Goal: Task Accomplishment & Management: Manage account settings

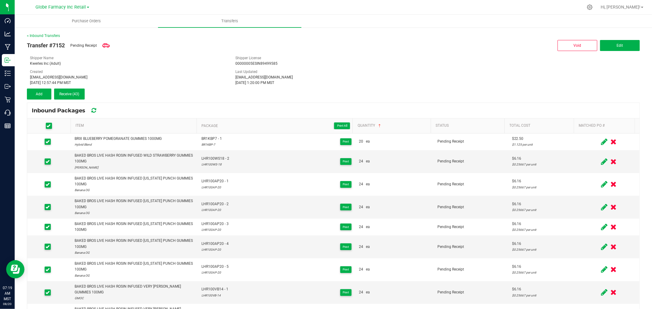
scroll to position [34, 0]
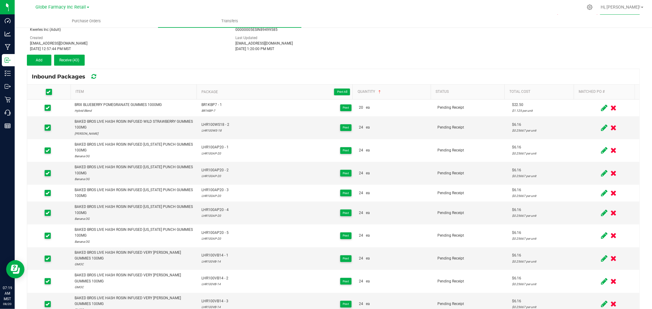
click at [48, 94] on span at bounding box center [49, 92] width 6 height 6
click at [47, 92] on icon at bounding box center [48, 92] width 4 height 0
click at [0, 0] on input "checkbox" at bounding box center [0, 0] width 0 height 0
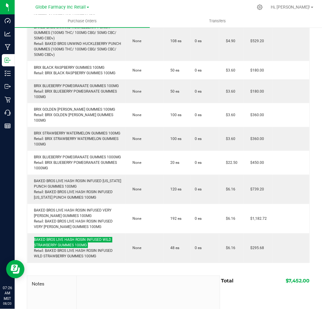
scroll to position [275, 0]
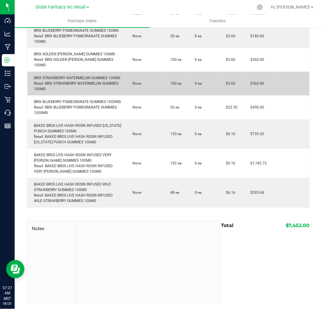
click at [264, 75] on td "$360.00" at bounding box center [258, 84] width 29 height 24
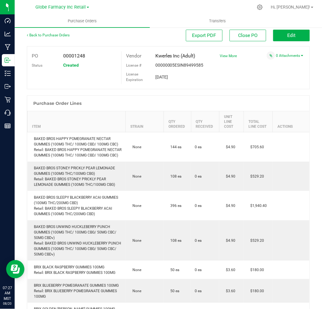
scroll to position [0, 0]
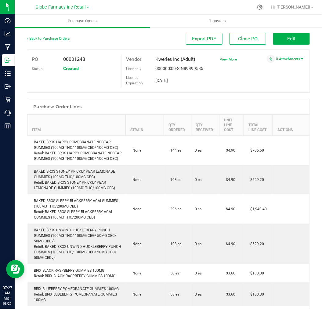
click at [285, 31] on div "Back to Purchase Orders Export PDF Close PO Edit PO 00001248 Status Created Ven…" at bounding box center [169, 297] width 308 height 540
click at [288, 36] on span "Edit" at bounding box center [292, 39] width 8 height 6
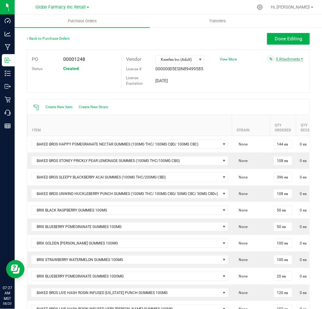
click at [290, 57] on link "0 Attachments" at bounding box center [290, 59] width 28 height 4
click at [268, 68] on button "Attach new document" at bounding box center [284, 67] width 40 height 6
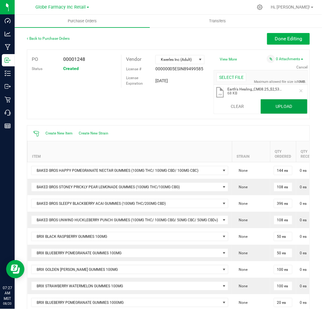
click at [295, 108] on button "Upload" at bounding box center [284, 106] width 47 height 15
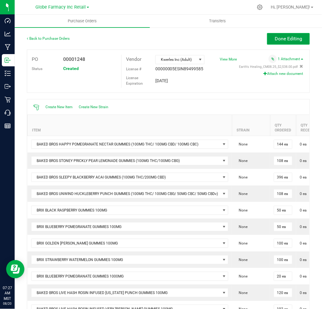
click at [280, 35] on button "Done Editing" at bounding box center [288, 39] width 43 height 12
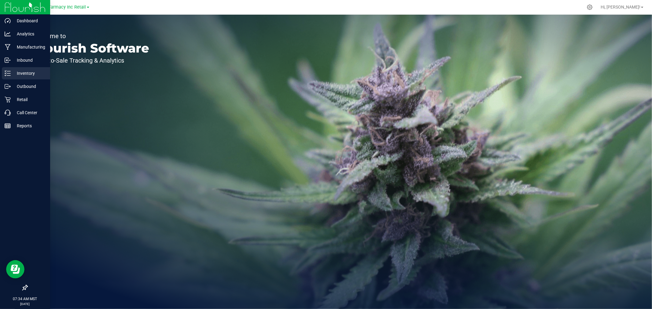
click at [9, 74] on icon at bounding box center [8, 73] width 6 height 6
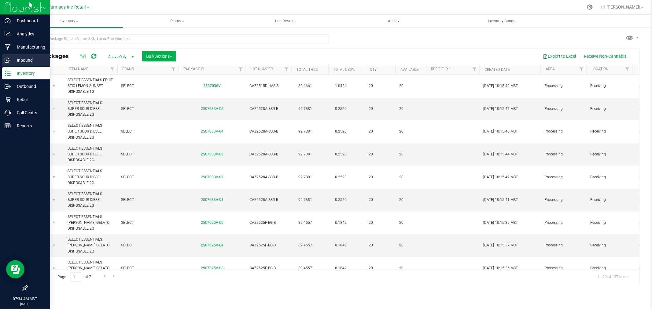
click at [28, 57] on p "Inbound" at bounding box center [29, 60] width 37 height 7
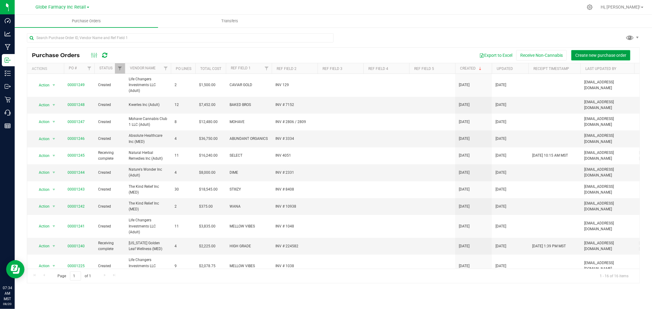
click at [612, 56] on span "Create new purchase order" at bounding box center [600, 55] width 51 height 5
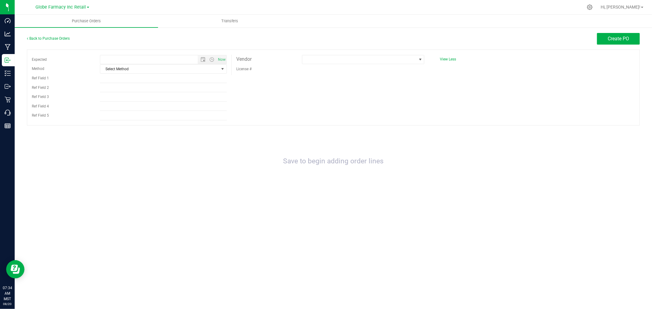
type input "8/20/2025 7:34 AM"
click at [187, 72] on span "Select Method" at bounding box center [159, 69] width 119 height 9
click at [120, 120] on li "Local Delivery" at bounding box center [163, 116] width 126 height 9
click at [127, 73] on span "Local Delivery" at bounding box center [159, 69] width 119 height 9
click at [119, 37] on div "Back to Purchase Orders" at bounding box center [103, 38] width 153 height 11
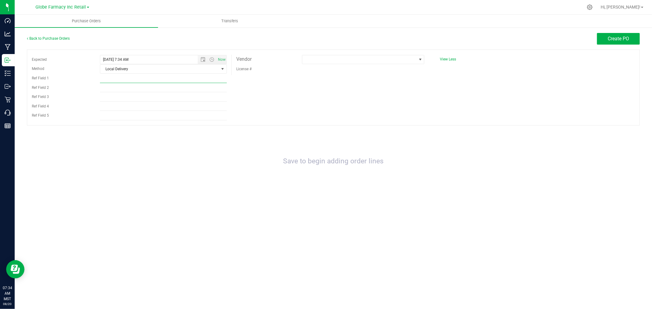
click at [111, 81] on input "Ref Field 1" at bounding box center [163, 78] width 127 height 9
click at [130, 78] on input "Ref Field 1" at bounding box center [163, 78] width 127 height 9
type input "m"
type input "MFUSED"
type input "INV # 12410"
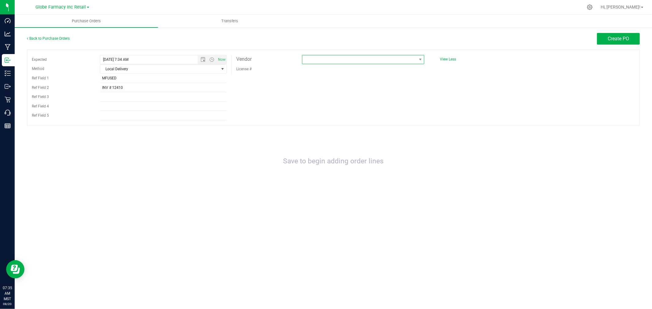
click at [365, 57] on span at bounding box center [359, 59] width 114 height 9
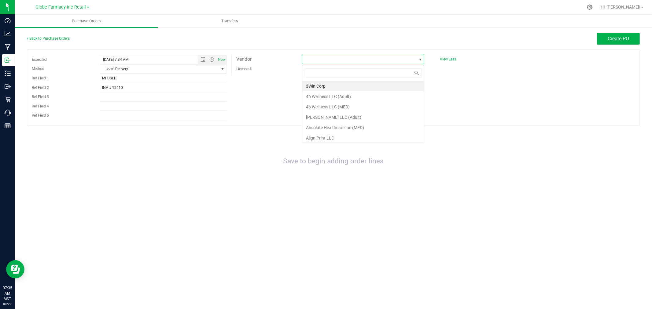
scroll to position [9, 123]
type input "I"
type input "KIND RELIEF"
click at [355, 87] on li "The Kind Relief Inc (MED)" at bounding box center [363, 86] width 122 height 10
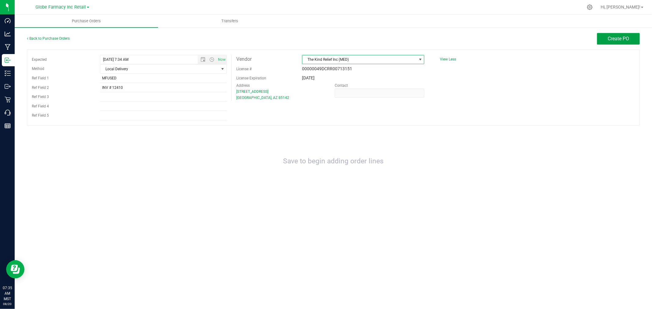
click at [621, 34] on button "Create PO" at bounding box center [618, 39] width 43 height 12
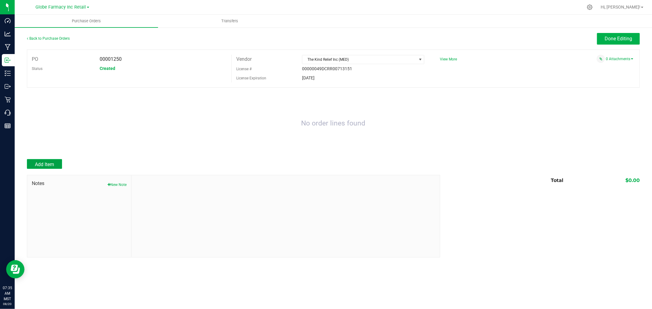
click at [28, 168] on button "Add Item" at bounding box center [44, 164] width 35 height 10
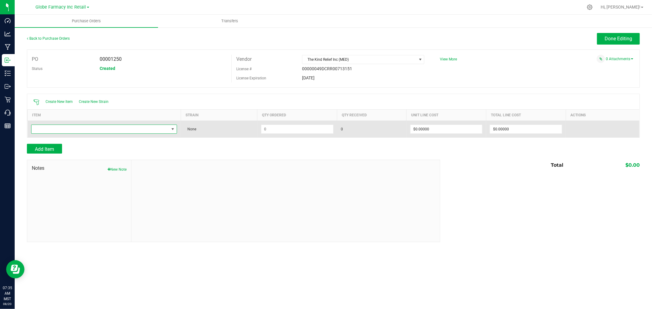
click at [74, 127] on span "NO DATA FOUND" at bounding box center [100, 129] width 138 height 9
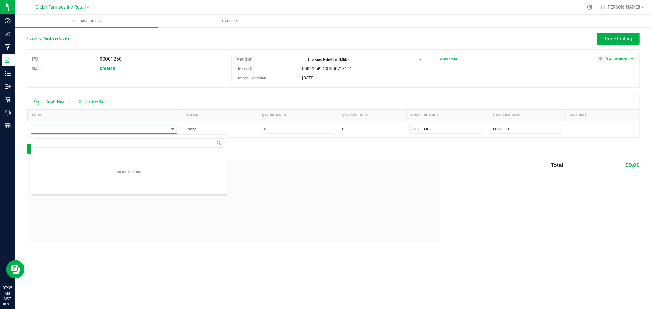
scroll to position [9, 146]
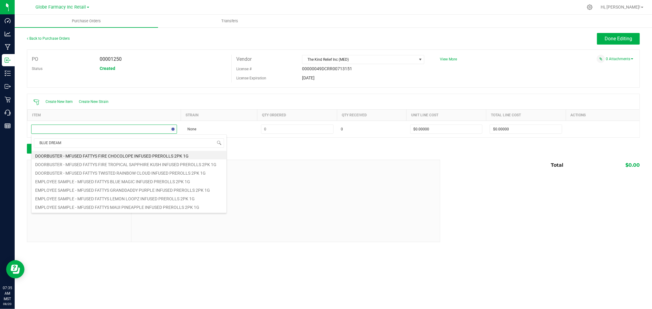
type input "BLUE DREAM"
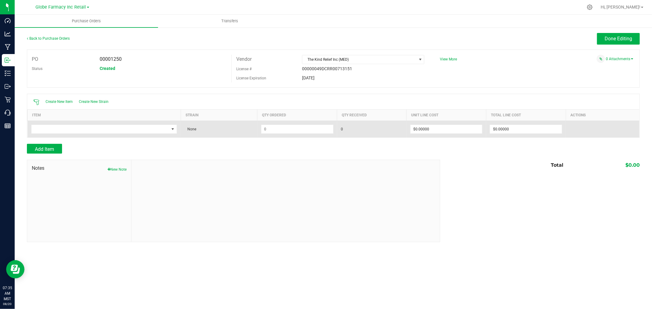
click at [68, 137] on td at bounding box center [104, 129] width 153 height 17
click at [67, 132] on span "NO DATA FOUND" at bounding box center [100, 129] width 138 height 9
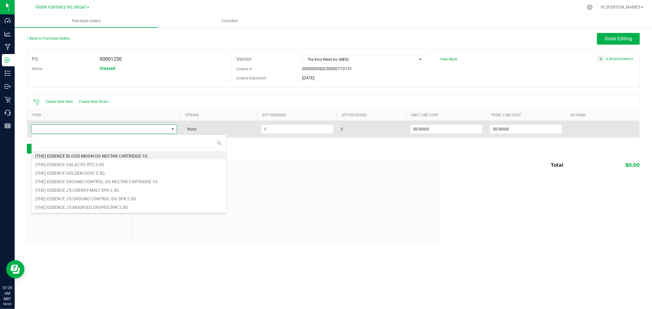
type input "I"
type input "FIRE BLUE DREAM"
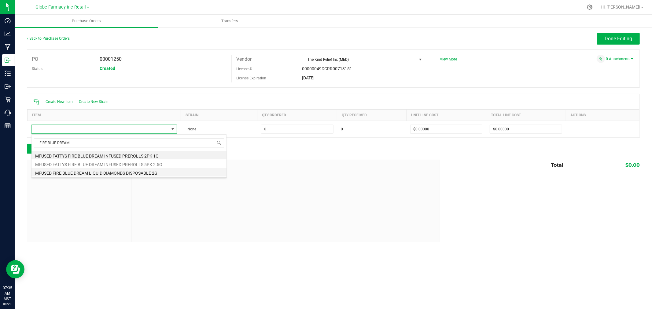
click at [138, 172] on li "MFUSED FIRE BLUE DREAM LIQUID DIAMONDS DISPOSABLE 2G" at bounding box center [128, 172] width 195 height 9
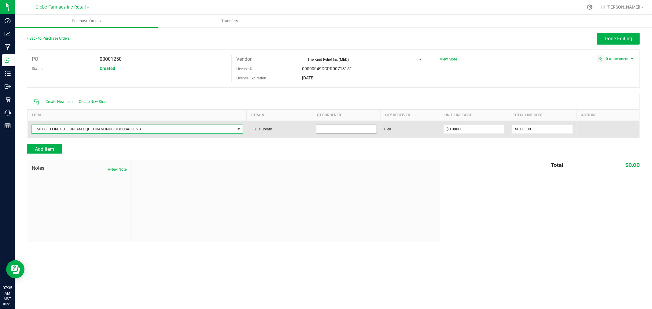
click at [343, 130] on input at bounding box center [346, 129] width 60 height 9
type input "160 ea"
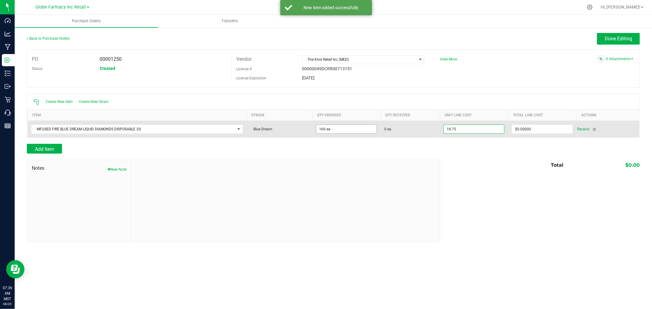
type input "$18.75000"
type input "0"
type input "160"
type input "3000"
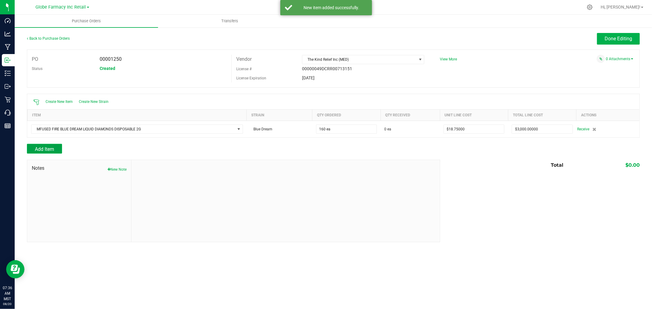
click at [42, 152] on span "Add Item" at bounding box center [44, 149] width 19 height 6
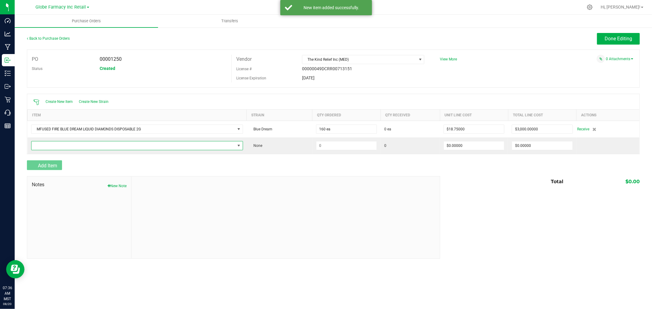
click at [42, 149] on span "NO DATA FOUND" at bounding box center [133, 145] width 204 height 9
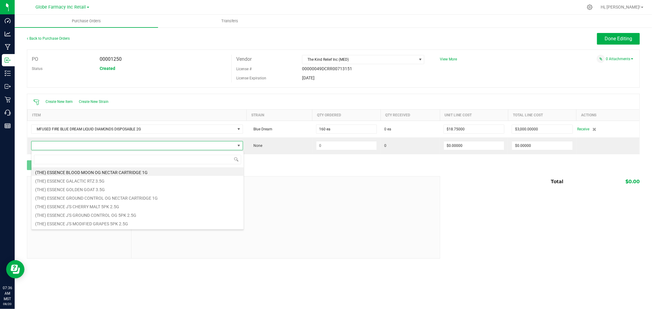
scroll to position [9, 213]
type input "FIRE FATSO"
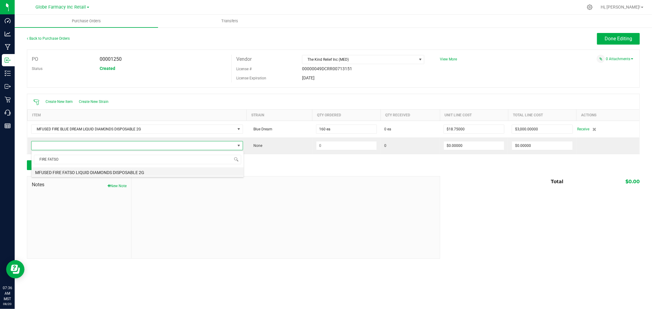
click at [98, 175] on li "MFUSED FIRE FATSO LIQUID DIAMONDS DISPOSABLE 2G" at bounding box center [137, 171] width 212 height 9
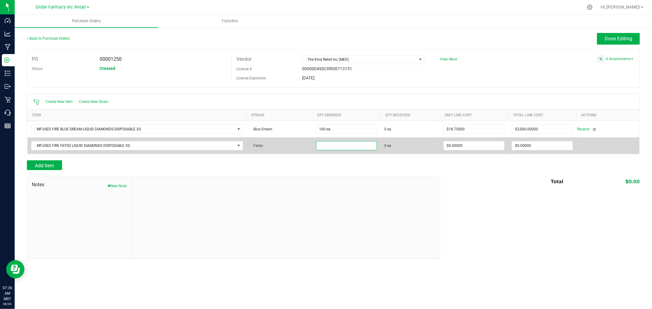
click at [341, 145] on input at bounding box center [346, 145] width 60 height 9
type input "60 ea"
type input "$18.75000"
type input "0"
type input "60"
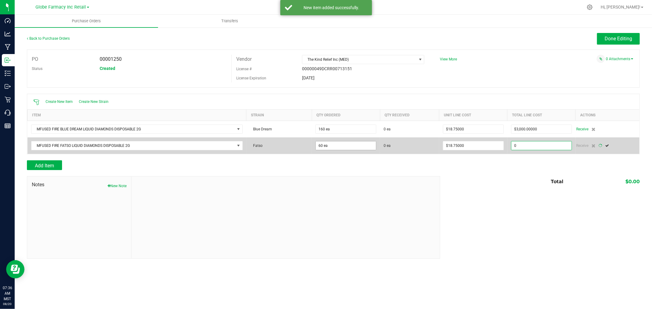
type input "1125"
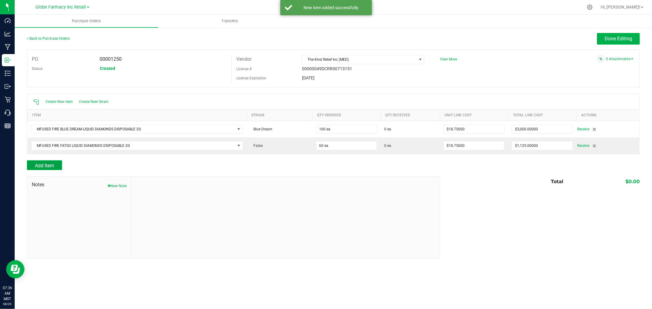
click at [49, 163] on button "Add Item" at bounding box center [44, 165] width 35 height 10
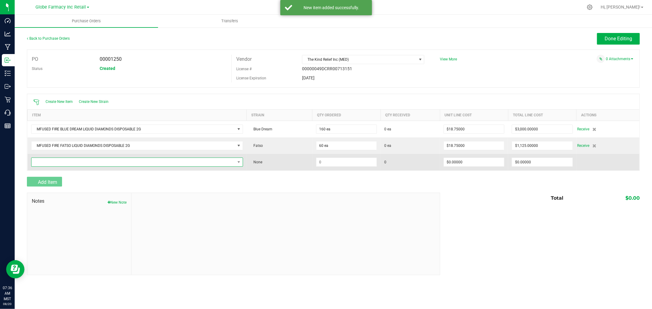
click at [50, 163] on span "NO DATA FOUND" at bounding box center [133, 162] width 204 height 9
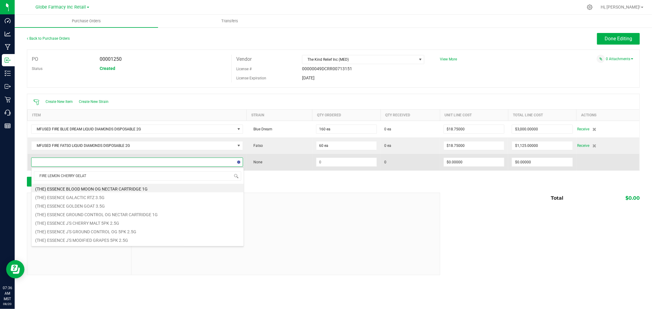
type input "FIRE LEMON CHERRY GELATO"
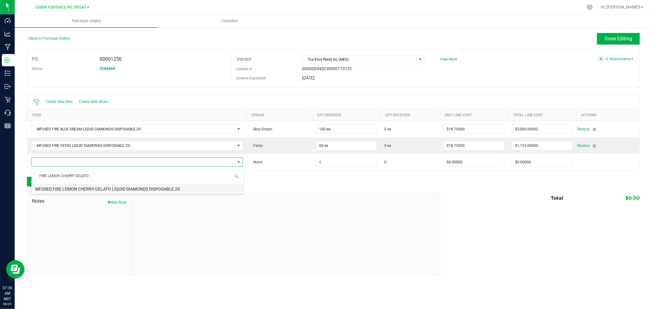
click at [117, 188] on li "MFUSED FIRE LEMON CHERRY GELATO LIQUID DIAMONDS DISPOSABLE 2G" at bounding box center [137, 188] width 212 height 9
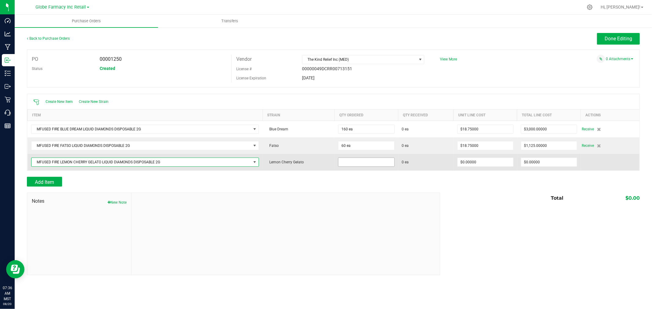
click at [356, 164] on input at bounding box center [366, 162] width 56 height 9
type input "40 ea"
type input "$18.75000"
type input "0"
type input "40"
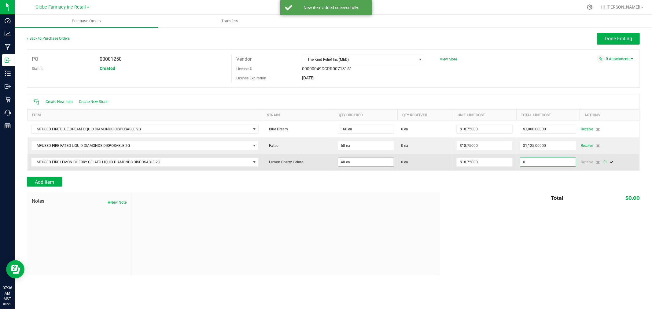
type input "750"
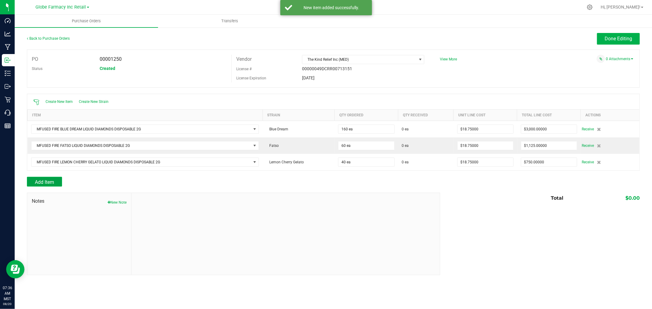
click at [40, 179] on button "Add Item" at bounding box center [44, 182] width 35 height 10
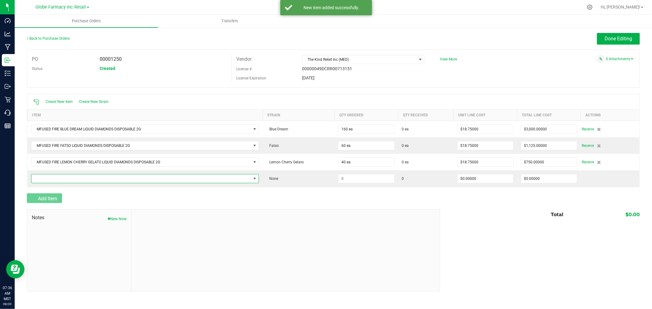
click at [39, 182] on span "NO DATA FOUND" at bounding box center [141, 178] width 220 height 9
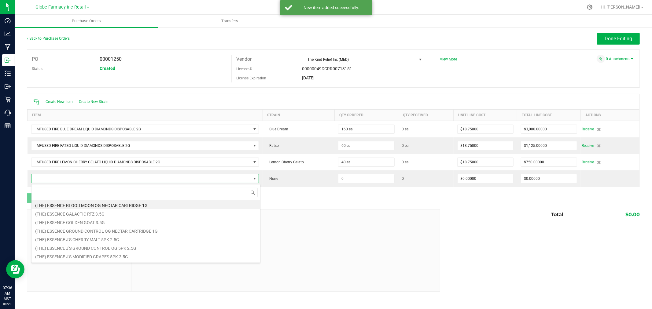
scroll to position [9, 229]
type input "T"
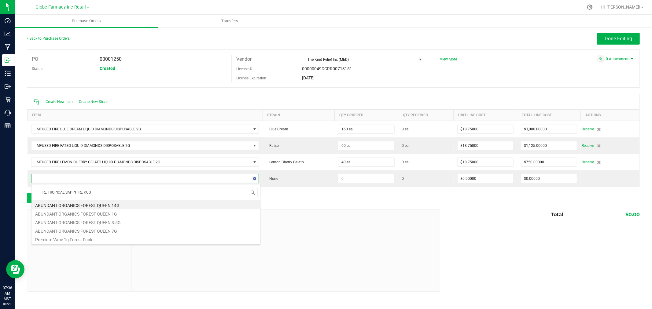
type input "FIRE TROPICAL SAPPHIRE KUSH"
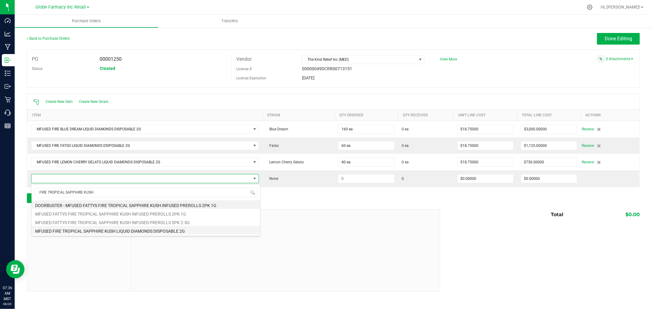
click at [154, 230] on li "MFUSED FIRE TROPICAL SAPPHIRE KUSH LIQUID DIAMONDS DISPOSABLE 2G" at bounding box center [145, 230] width 229 height 9
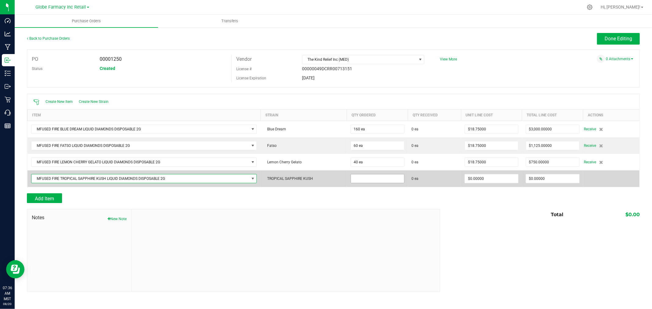
click at [391, 182] on input at bounding box center [377, 178] width 53 height 9
type input "40 ea"
type input "$18.75000"
type input "0"
type input "40"
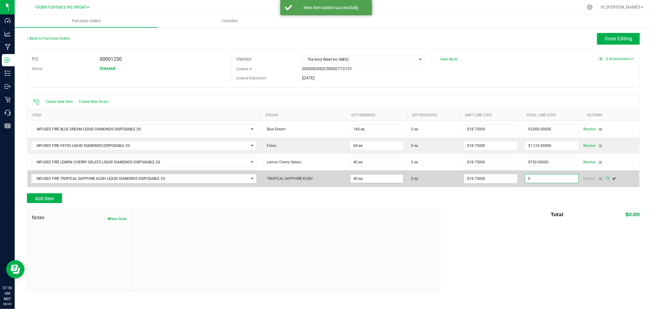
type input "750"
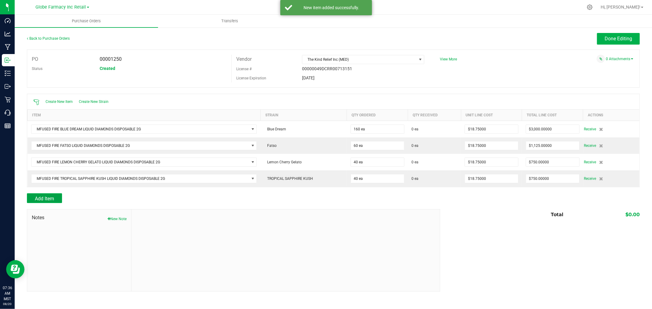
click at [37, 200] on span "Add Item" at bounding box center [44, 199] width 19 height 6
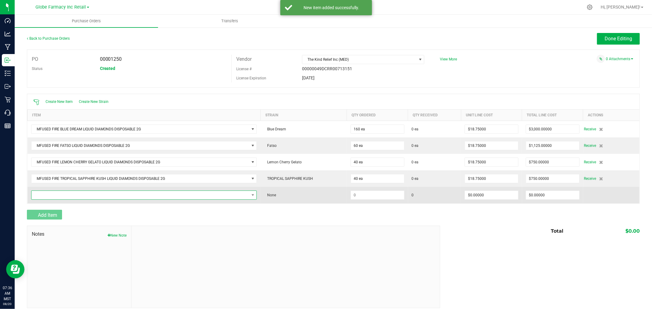
click at [56, 196] on span "NO DATA FOUND" at bounding box center [140, 195] width 218 height 9
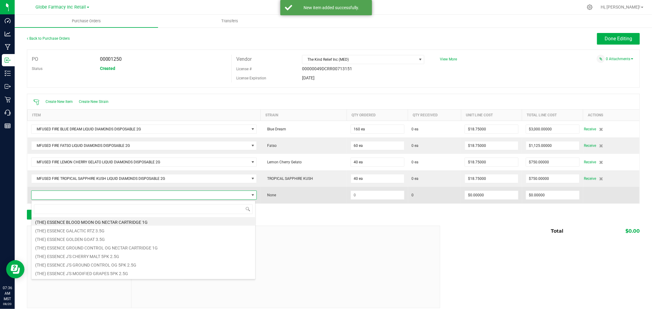
scroll to position [9, 222]
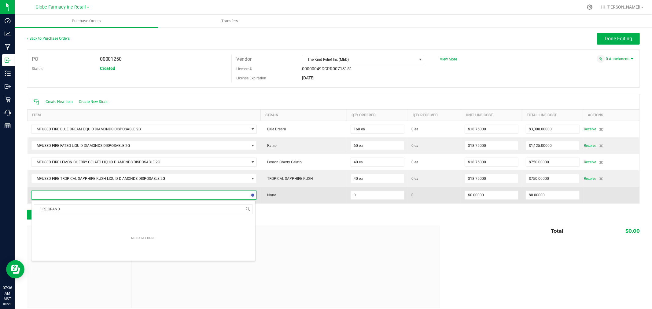
type input "FIRE GRANDD"
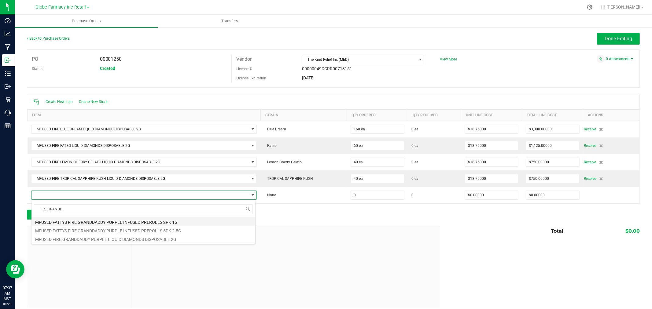
click at [166, 223] on li "MFUSED FATTYS FIRE GRANDDADDY PURPLE INFUSED PREROLLS 2PK 1G" at bounding box center [143, 221] width 224 height 9
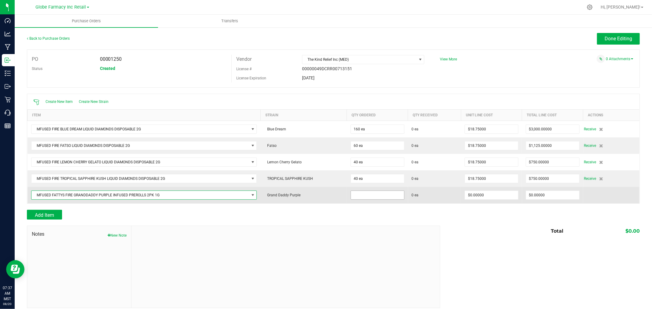
click at [371, 196] on input at bounding box center [377, 195] width 53 height 9
type input "40 ea"
type input "$5.63000"
type input "0"
type input "40"
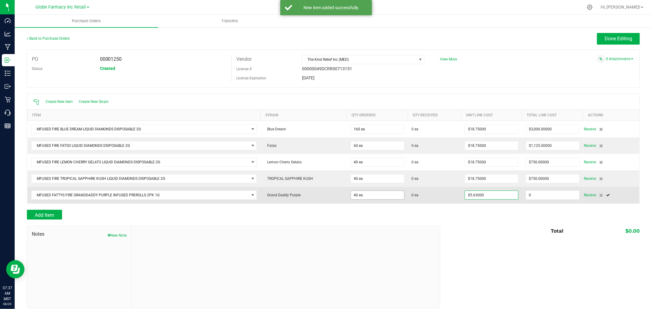
type input "225.2"
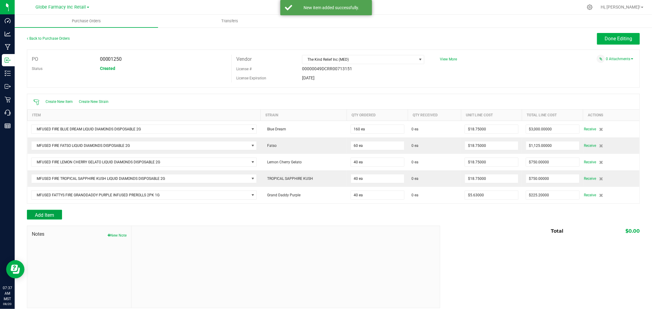
click at [57, 218] on button "Add Item" at bounding box center [44, 215] width 35 height 10
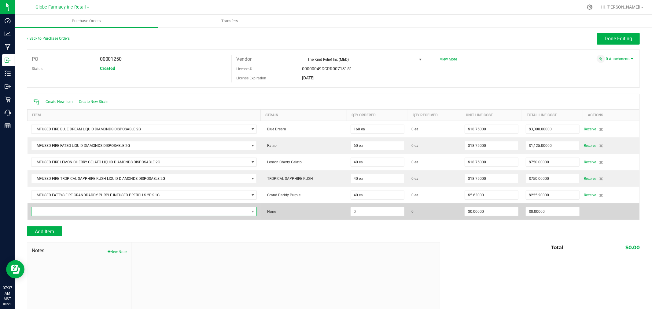
click at [83, 216] on span "NO DATA FOUND" at bounding box center [144, 211] width 226 height 9
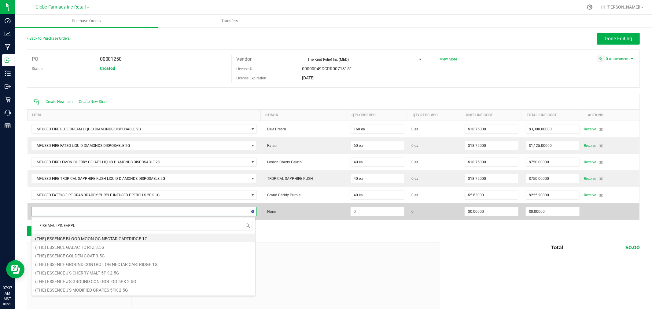
type input "FIRE MAUI PINEAPPLE"
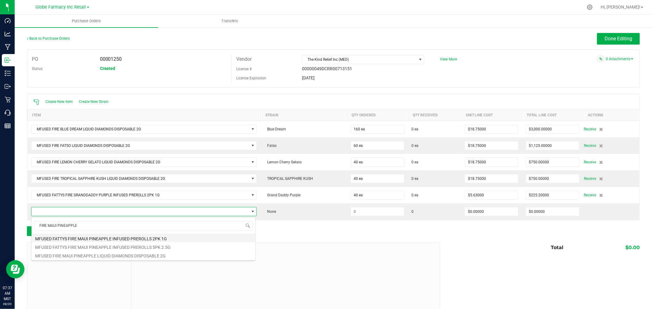
click at [136, 239] on li "MFUSED FATTYS FIRE MAUI PINEAPPLE INFUSED PREROLLS 2PK 1G" at bounding box center [143, 238] width 224 height 9
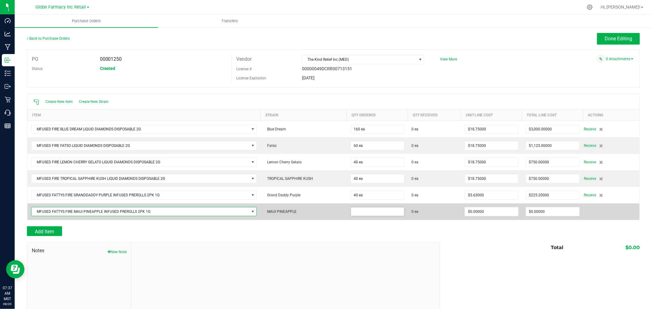
click at [389, 214] on input at bounding box center [377, 211] width 53 height 9
type input "70 ea"
type input "0"
type input "$5.63000"
type input "0"
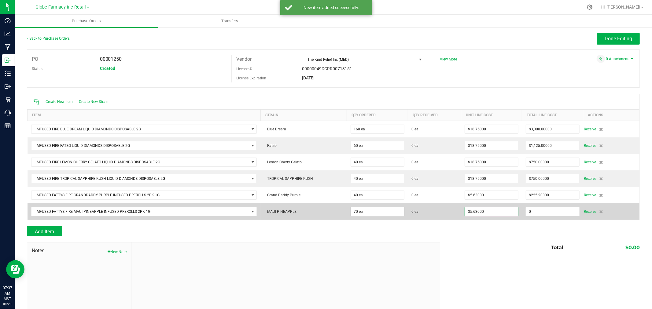
type input "70"
type input "394.09999999999997"
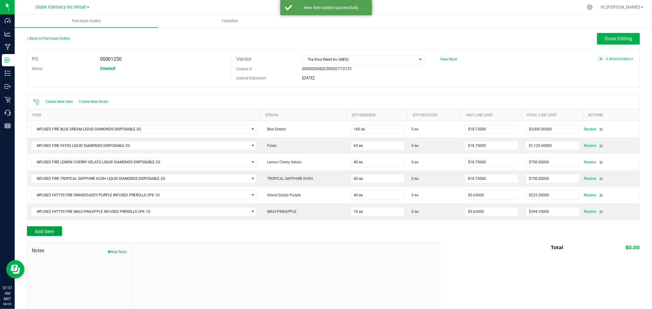
click at [44, 234] on span "Add Item" at bounding box center [44, 232] width 19 height 6
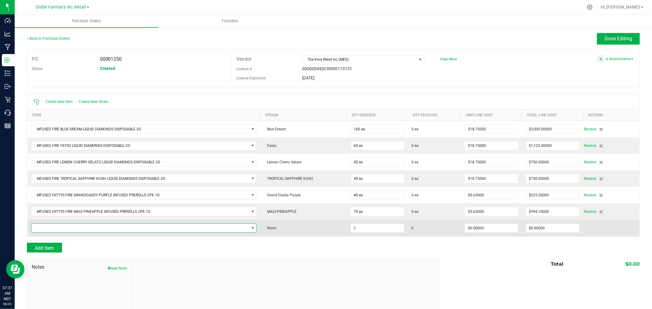
click at [63, 233] on span "NO DATA FOUND" at bounding box center [140, 228] width 218 height 9
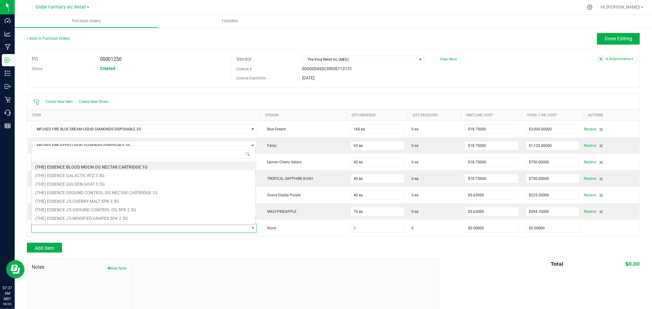
click at [250, 248] on div "Add Item" at bounding box center [231, 248] width 409 height 10
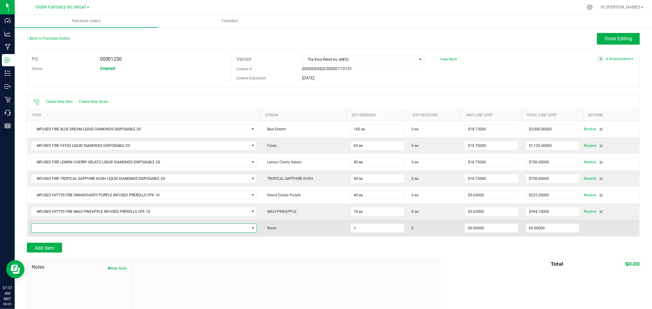
click at [87, 229] on span "NO DATA FOUND" at bounding box center [140, 228] width 218 height 9
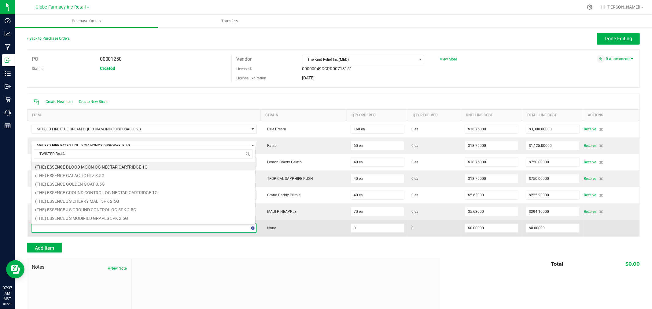
type input "TWISTED BAJA"
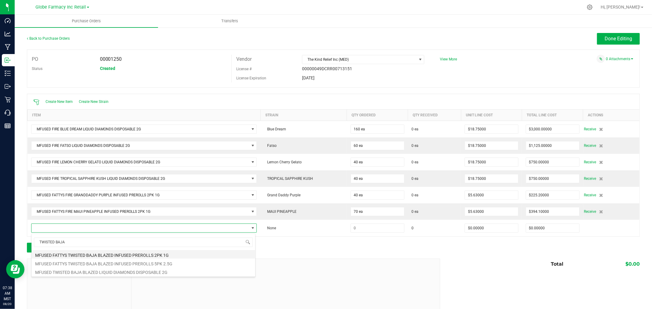
click at [225, 251] on li "MFUSED FATTYS TWISTED BAJA BLAZED INFUSED PREROLLS 2PK 1G" at bounding box center [143, 254] width 224 height 9
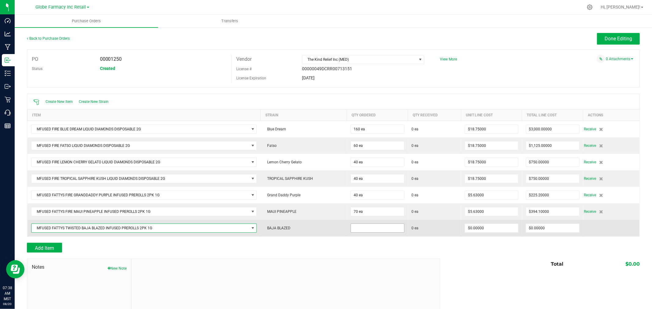
click at [393, 230] on input at bounding box center [377, 228] width 53 height 9
type input "40 ea"
type input "$5.63000"
type input "0"
type input "40"
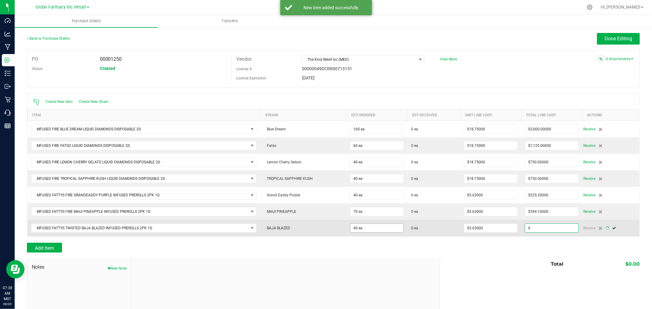
type input "225.2"
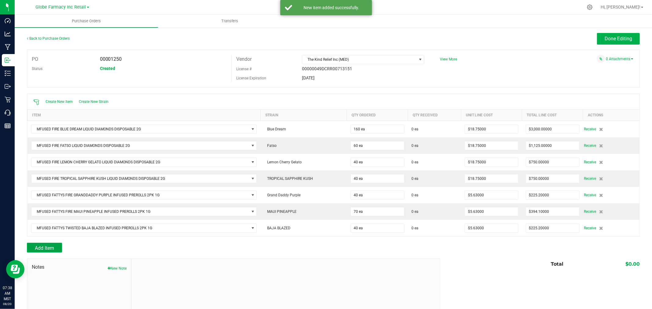
click at [55, 248] on button "Add Item" at bounding box center [44, 248] width 35 height 10
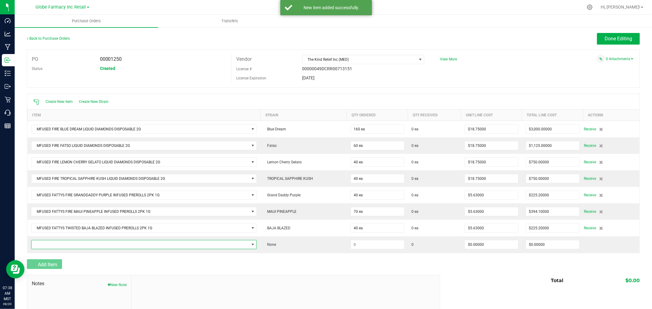
click at [55, 248] on span "NO DATA FOUND" at bounding box center [140, 244] width 218 height 9
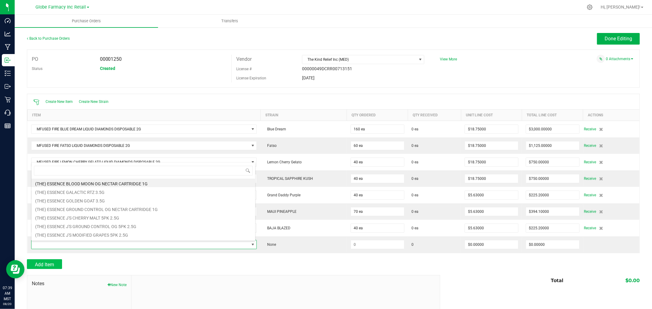
type input "T"
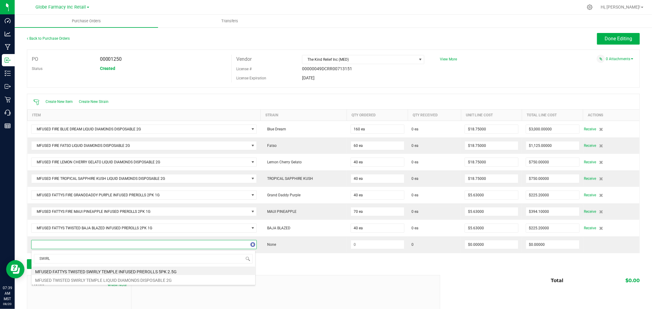
type input "SWIRLY"
click at [174, 273] on li "MFUSED FATTYS SWIRLY TEMPLE CLOUD INFUSED PREROLLS 2PK 1G" at bounding box center [143, 271] width 224 height 9
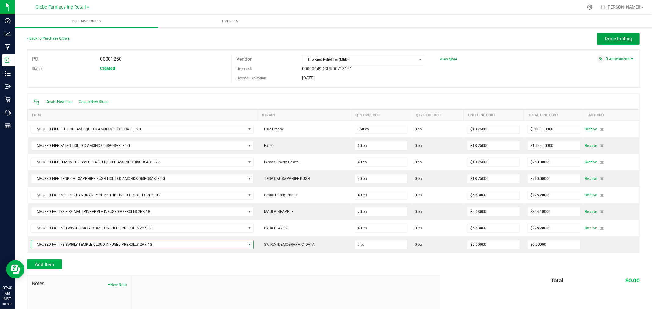
click at [623, 36] on span "Done Editing" at bounding box center [618, 39] width 28 height 6
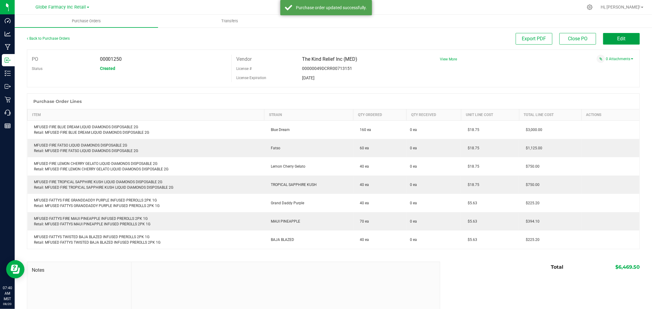
click at [622, 39] on button "Edit" at bounding box center [621, 39] width 37 height 12
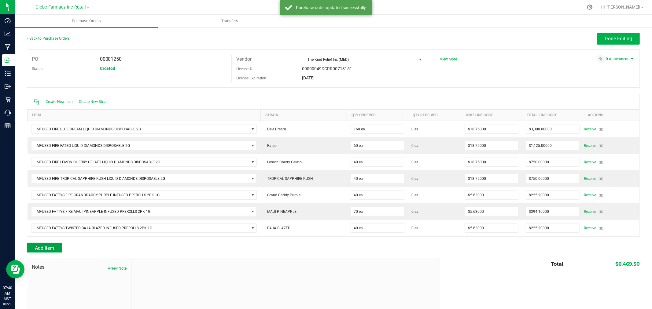
click at [40, 249] on span "Add Item" at bounding box center [44, 248] width 19 height 6
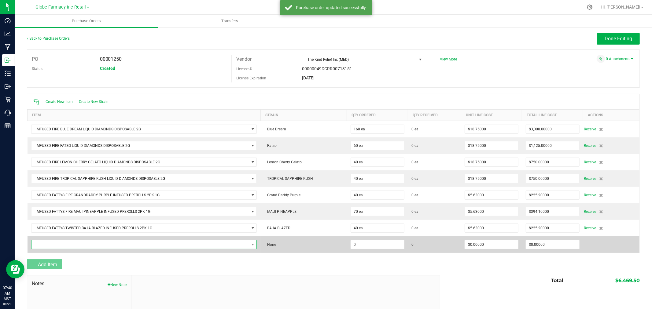
click at [50, 242] on span "NO DATA FOUND" at bounding box center [140, 244] width 218 height 9
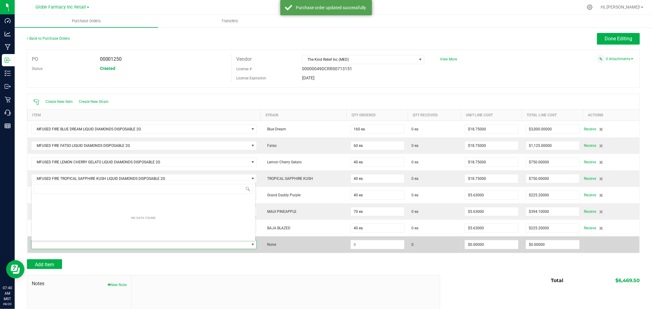
scroll to position [9, 222]
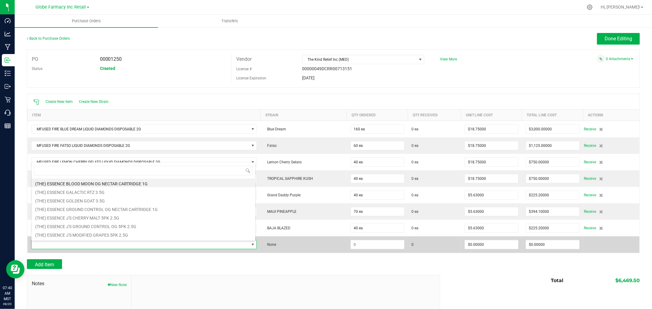
click at [66, 248] on span at bounding box center [140, 244] width 218 height 9
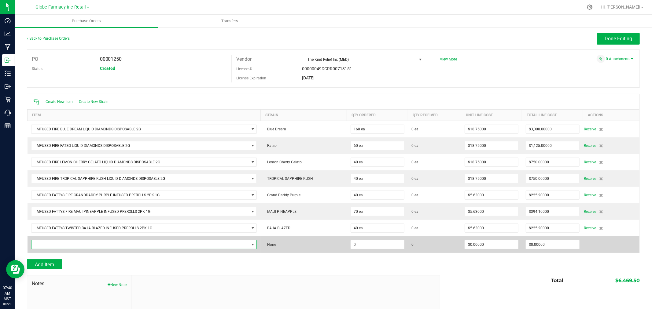
click at [90, 246] on span "NO DATA FOUND" at bounding box center [140, 244] width 218 height 9
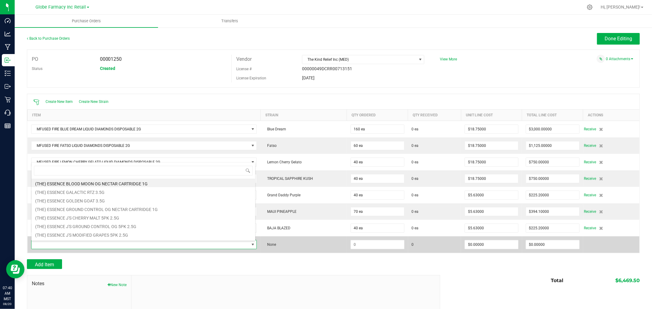
type input "MFUSED FATTYS TWISTED SWIRLEY TEMPLE INFUSED PREROLLS 2PK 1G"
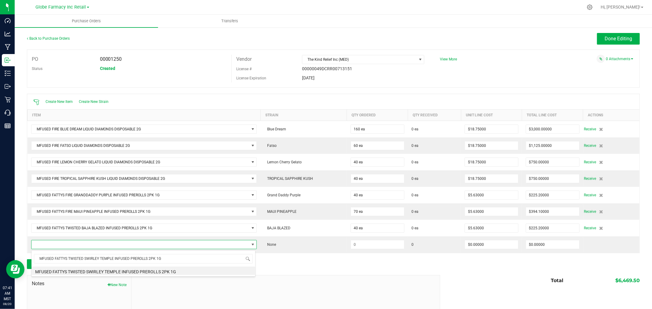
click at [146, 273] on li "MFUSED FATTYS TWISTED SWIRLEY TEMPLE INFUSED PREROLLS 2PK 1G" at bounding box center [143, 271] width 224 height 9
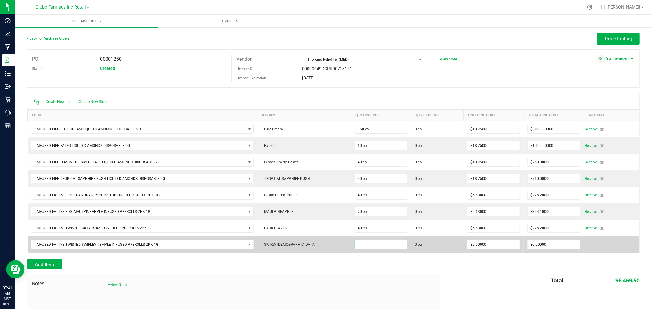
click at [360, 248] on input at bounding box center [381, 244] width 52 height 9
type input "80 ea"
type input "$5.63000"
type input "0"
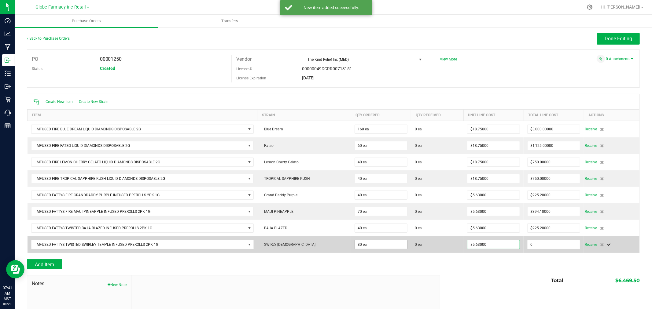
type input "80"
type input "450.4"
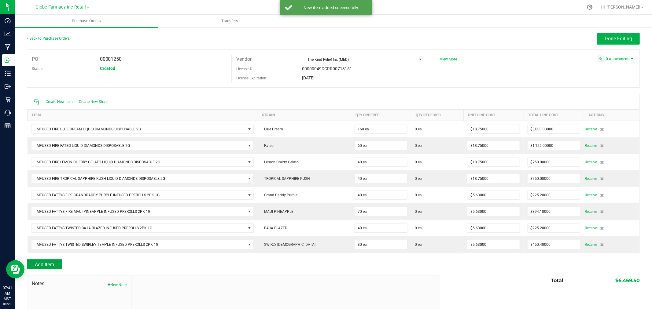
click at [54, 267] on span "Add Item" at bounding box center [44, 265] width 19 height 6
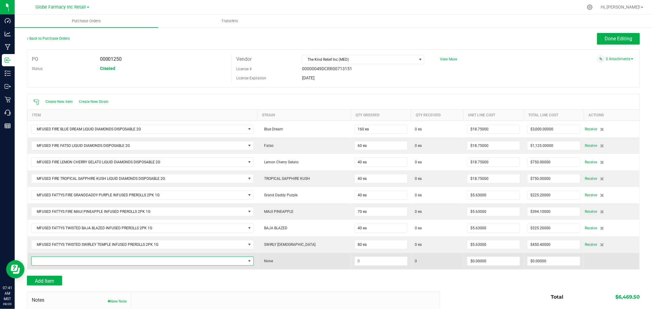
click at [102, 264] on span "NO DATA FOUND" at bounding box center [138, 261] width 214 height 9
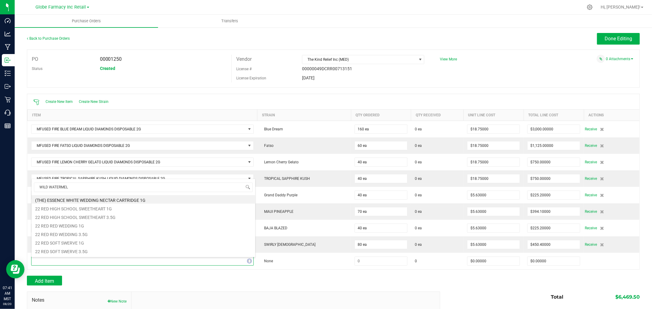
type input "WILD WATERMELO"
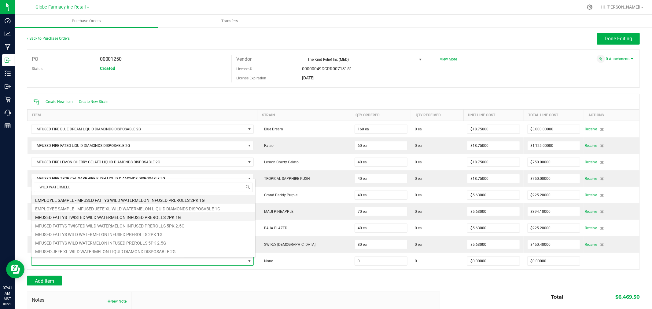
click at [196, 216] on li "MFUSED FATTYS TWISTED WILD WATERMELON INFUSED PREROLLS 2PK 1G" at bounding box center [143, 216] width 224 height 9
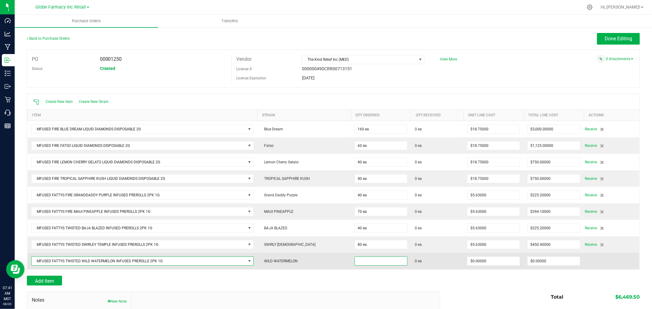
click at [373, 261] on input at bounding box center [381, 261] width 52 height 9
type input "40 ea"
type input "$5.63000"
type input "0"
type input "40"
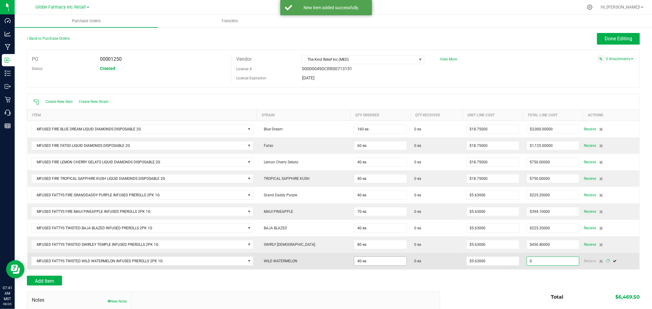
type input "225.2"
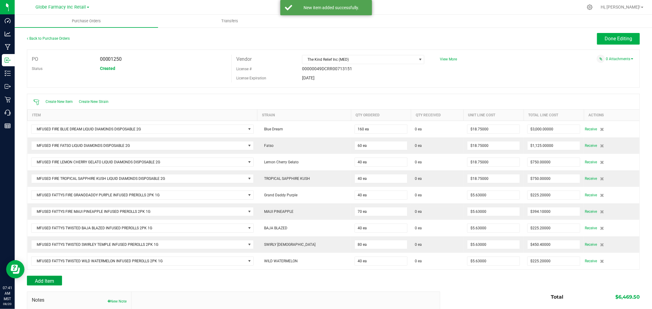
click at [53, 278] on button "Add Item" at bounding box center [44, 281] width 35 height 10
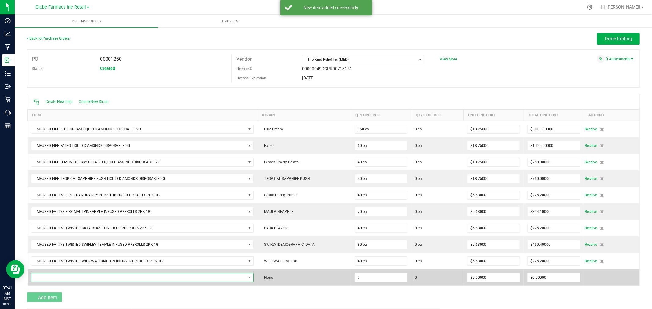
click at [53, 276] on span "NO DATA FOUND" at bounding box center [138, 277] width 214 height 9
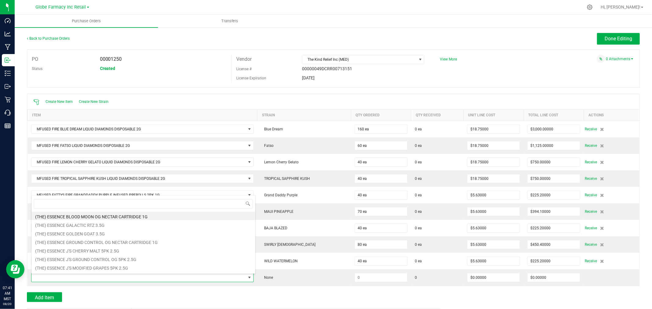
click at [313, 289] on div at bounding box center [333, 289] width 613 height 6
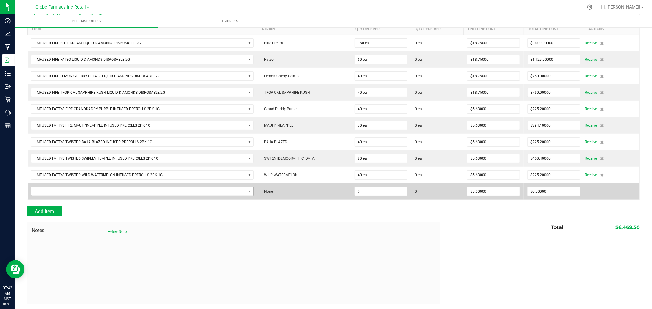
scroll to position [89, 0]
click at [195, 191] on span "NO DATA FOUND" at bounding box center [138, 190] width 214 height 9
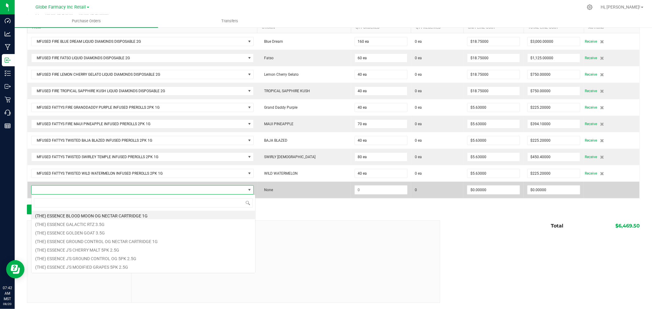
scroll to position [9, 222]
type input "BLUE ZUSHI"
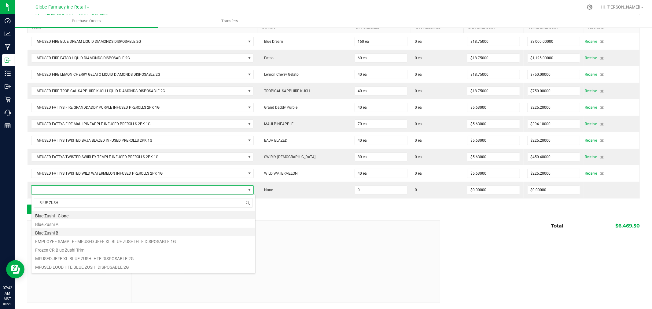
scroll to position [34, 0]
click at [126, 233] on li "MFUSED LOUD HTE BLUE ZUSHI DISPOSABLE 2G" at bounding box center [143, 232] width 224 height 9
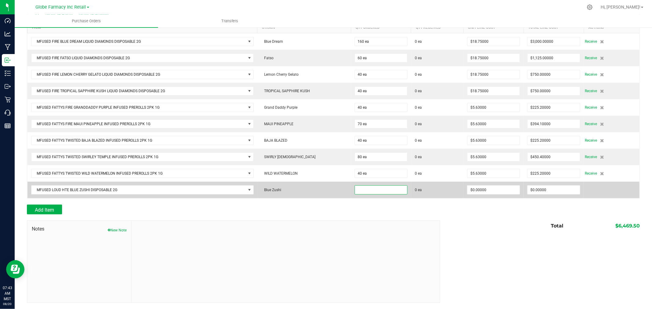
click at [390, 189] on input at bounding box center [381, 190] width 52 height 9
type input "120 ea"
type input "$20.63000"
type input "0"
type input "120"
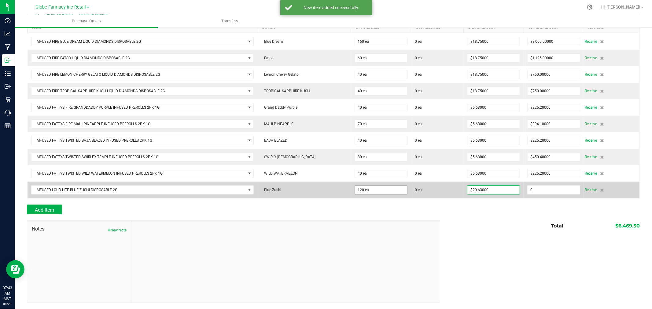
type input "2475.6"
click at [555, 189] on input "2475.6" at bounding box center [553, 190] width 52 height 9
click at [567, 189] on input "2475.6" at bounding box center [553, 190] width 52 height 9
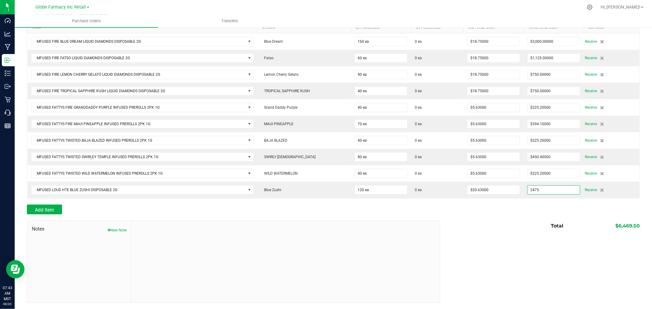
type input "$2,475.00000"
click at [563, 199] on div "Back to Purchase Orders Done Editing PO 00001250 Status Created Vendor The Kind…" at bounding box center [333, 124] width 613 height 358
type input "120"
type input "$20.62500"
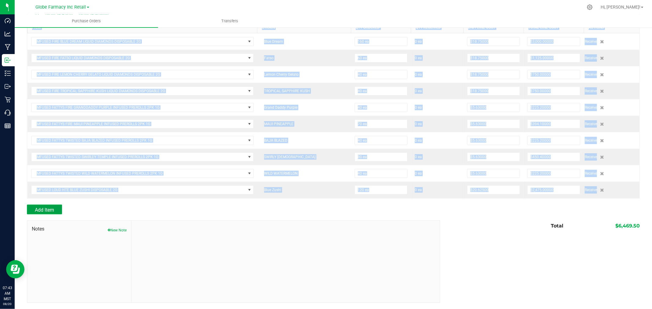
click at [62, 205] on button "Add Item" at bounding box center [44, 210] width 35 height 10
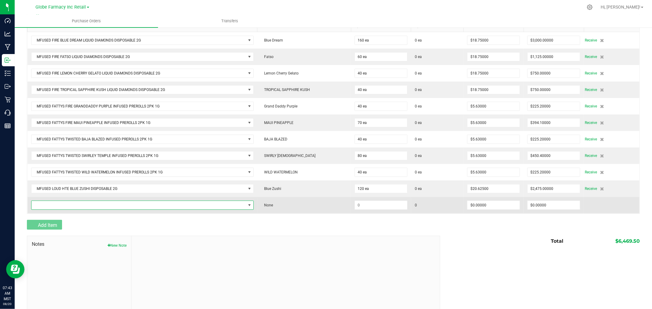
click at [66, 204] on span "NO DATA FOUND" at bounding box center [138, 205] width 214 height 9
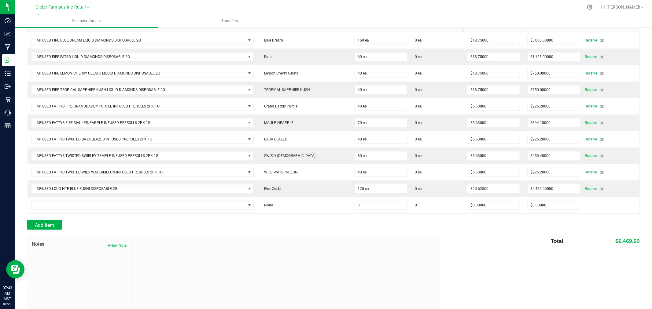
click at [366, 236] on div at bounding box center [333, 233] width 613 height 6
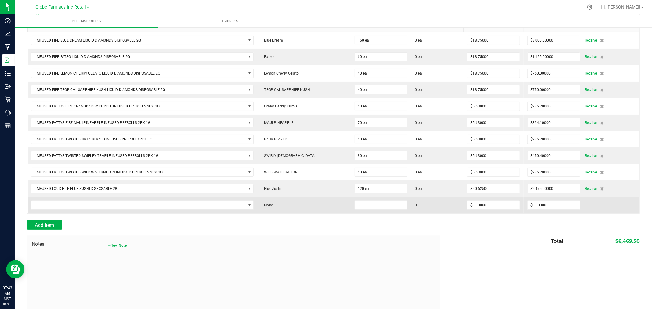
click at [200, 200] on td at bounding box center [143, 205] width 230 height 17
click at [197, 202] on span "NO DATA FOUND" at bounding box center [142, 205] width 222 height 9
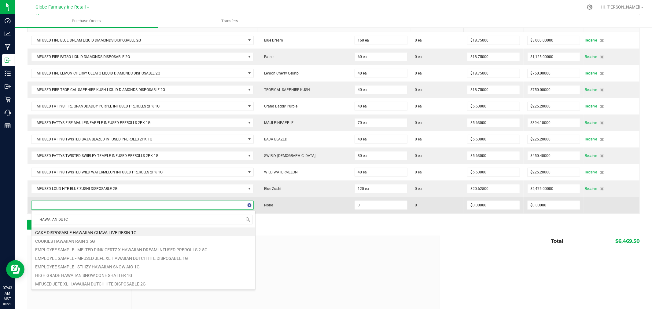
type input "HAWAIIAN DUTCH"
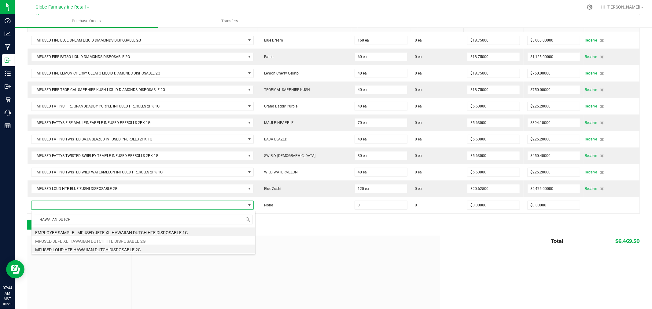
click at [122, 248] on li "MFUSED LOUD HTE HAWAIIAN DUTCH DISPOSABLE 2G" at bounding box center [143, 249] width 224 height 9
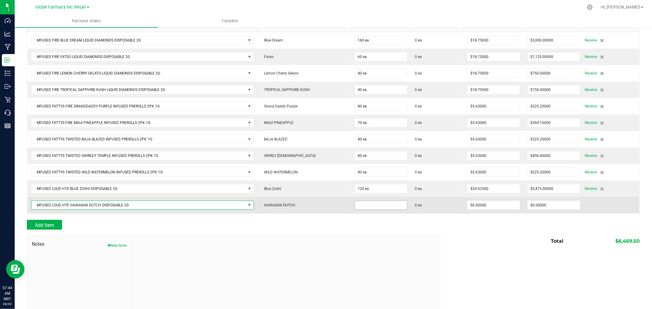
click at [385, 206] on input at bounding box center [381, 205] width 52 height 9
type input "120 ea"
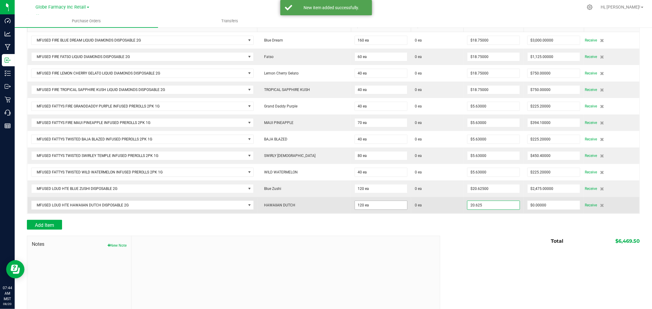
type input "$20.62500"
type input "0"
type input "120"
type input "2475"
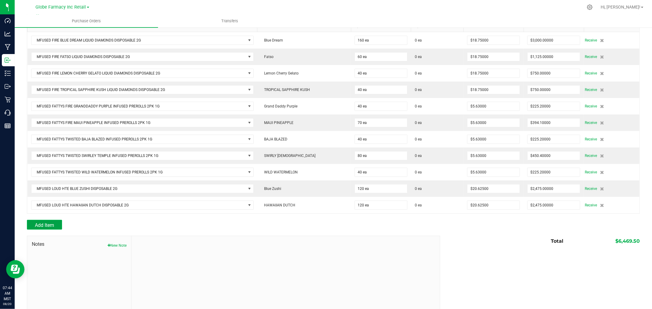
click at [59, 222] on button "Add Item" at bounding box center [44, 225] width 35 height 10
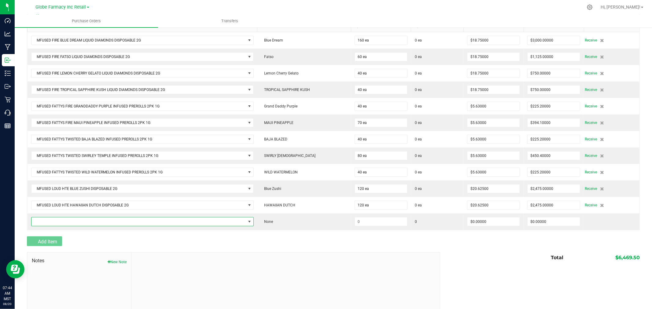
click at [59, 221] on span "NO DATA FOUND" at bounding box center [138, 222] width 214 height 9
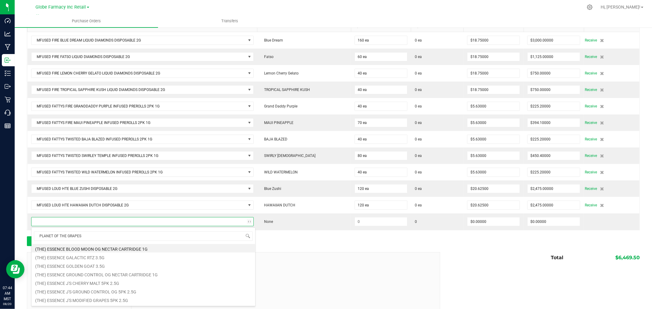
type input "PLANET OF THE GRAPES"
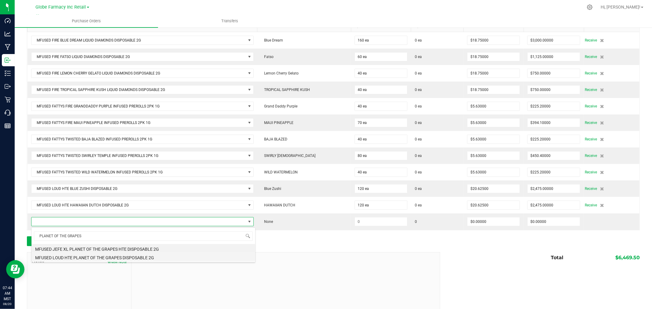
click at [179, 256] on li "MFUSED LOUD HTE PLANET OF THE GRAPES DISPOSABLE 2G" at bounding box center [143, 257] width 224 height 9
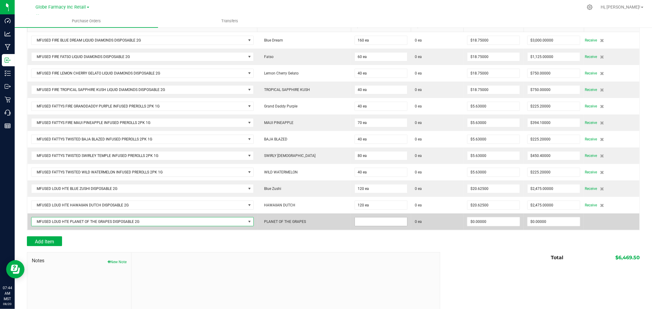
click at [363, 221] on input at bounding box center [381, 222] width 52 height 9
type input "40 ea"
type input "$20.62500"
type input "0"
type input "40"
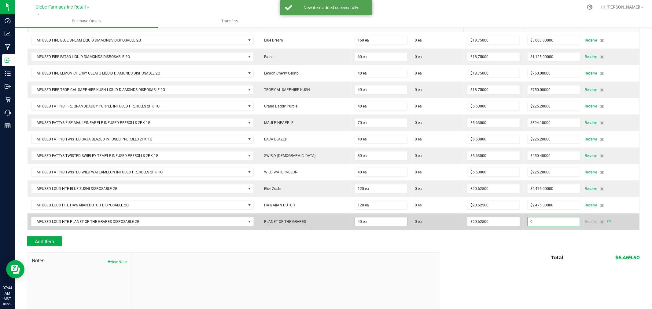
type input "825"
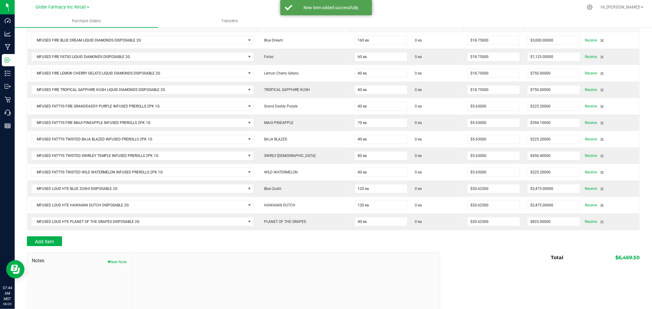
drag, startPoint x: 357, startPoint y: 245, endPoint x: 353, endPoint y: 248, distance: 4.9
click at [353, 246] on div "Add Item" at bounding box center [231, 242] width 409 height 10
click at [67, 240] on div "Add Item" at bounding box center [231, 242] width 409 height 10
click at [58, 239] on button "Add Item" at bounding box center [44, 242] width 35 height 10
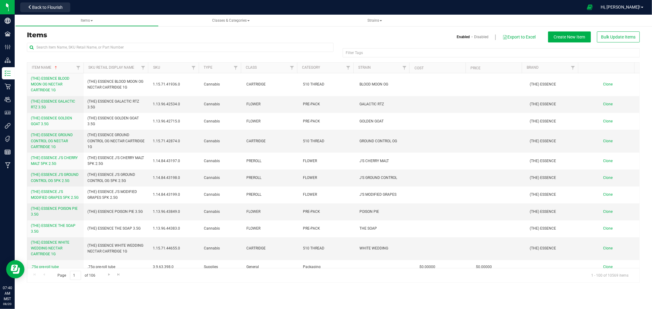
click at [160, 41] on div "Items Enabled Disabled Export to Excel Create New Item Bulk Update Items" at bounding box center [333, 36] width 622 height 11
click at [162, 44] on input "text" at bounding box center [180, 47] width 306 height 9
type input "BAJA BLAZED"
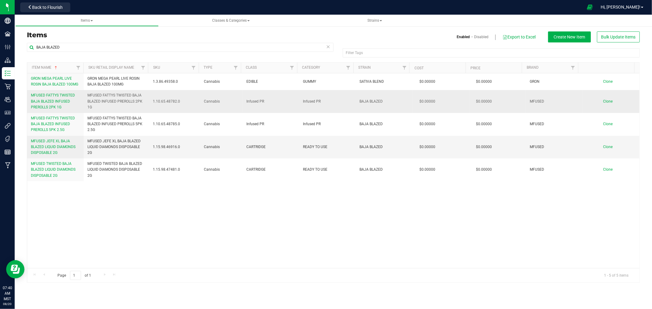
click at [126, 94] on span "MFUSED FATTYS TWISTED BAJA BLAZED INFUSED PREROLLS 2PK 1G" at bounding box center [116, 102] width 58 height 18
copy tr "MFUSED FATTYS TWISTED BAJA BLAZED INFUSED PREROLLS 2PK 1G"
click at [603, 103] on span "Clone" at bounding box center [607, 101] width 9 height 4
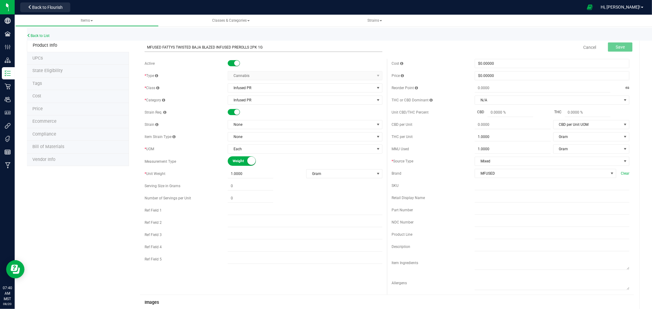
click at [204, 45] on input "MFUSED FATTYS TWISTED BAJA BLAZED INFUSED PREROLLS 2PK 1G" at bounding box center [264, 47] width 238 height 9
click at [197, 45] on input "MFUSED FATTYS TWISTED BAJA BLAZED INFUSED PREROLLS 2PK 1G" at bounding box center [264, 47] width 238 height 9
type input "MFUSED FATTYS TWISTED SWIRLEY TEMPLE INFUSED PREROLLS 2PK 1G"
click at [506, 200] on input "text" at bounding box center [552, 197] width 155 height 9
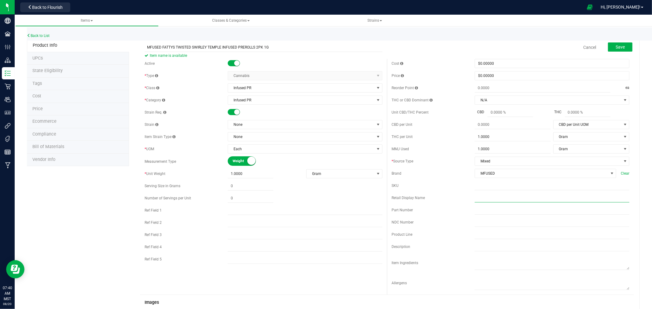
paste input "MFUSED FATTYS TWISTED SWIRLEY TEMPLE INFUSED PREROLLS 2PK 1G"
type input "MFUSED FATTYS TWISTED SWIRLEY TEMPLE INFUSED PREROLLS 2PK 1G"
click at [286, 124] on span "None" at bounding box center [301, 124] width 146 height 9
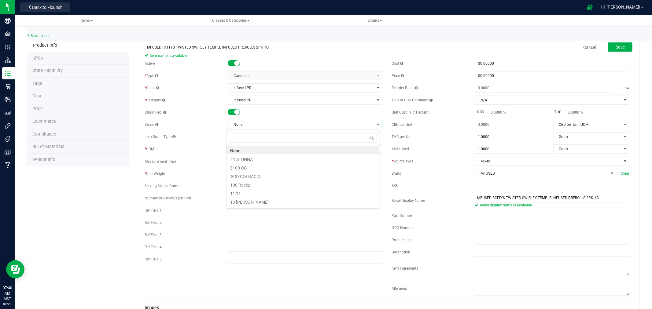
scroll to position [9, 153]
type input "SWIR"
click at [258, 158] on li "SWIRLY TEMPLE" at bounding box center [302, 158] width 152 height 9
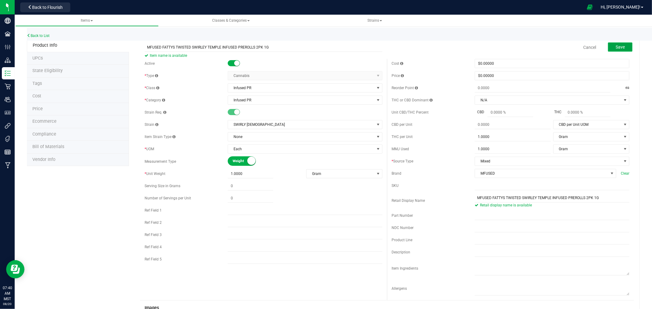
click at [619, 50] on button "Save" at bounding box center [620, 46] width 24 height 9
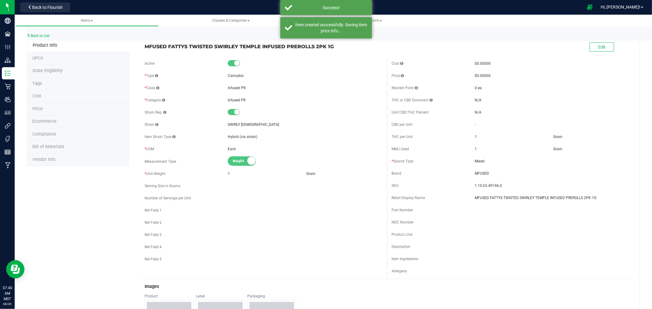
click at [56, 120] on li "Ecommerce" at bounding box center [78, 122] width 102 height 13
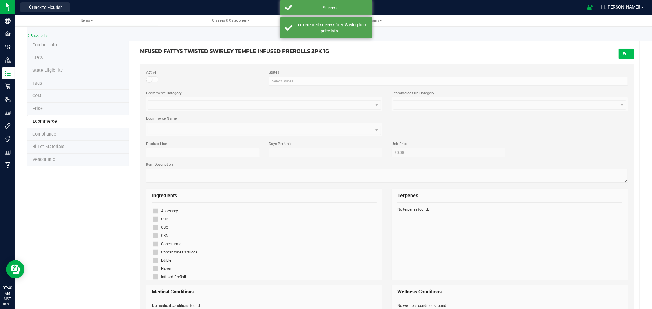
click at [623, 50] on button "Edit" at bounding box center [625, 54] width 15 height 10
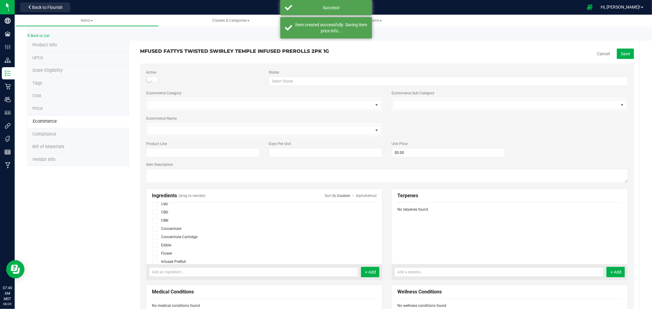
scroll to position [37, 0]
click at [156, 239] on span at bounding box center [155, 240] width 6 height 6
click at [0, 0] on input "checkbox" at bounding box center [0, 0] width 0 height 0
click at [621, 55] on span "Save" at bounding box center [625, 53] width 9 height 5
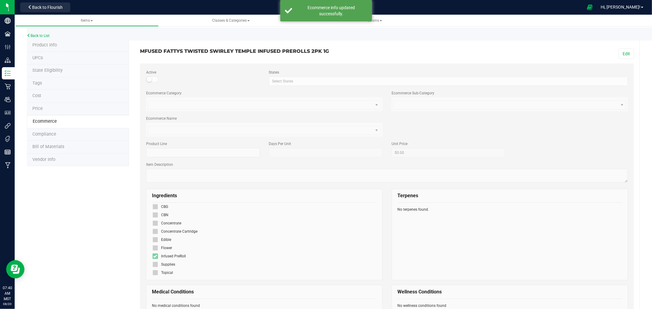
scroll to position [20, 0]
